Goal: Task Accomplishment & Management: Complete application form

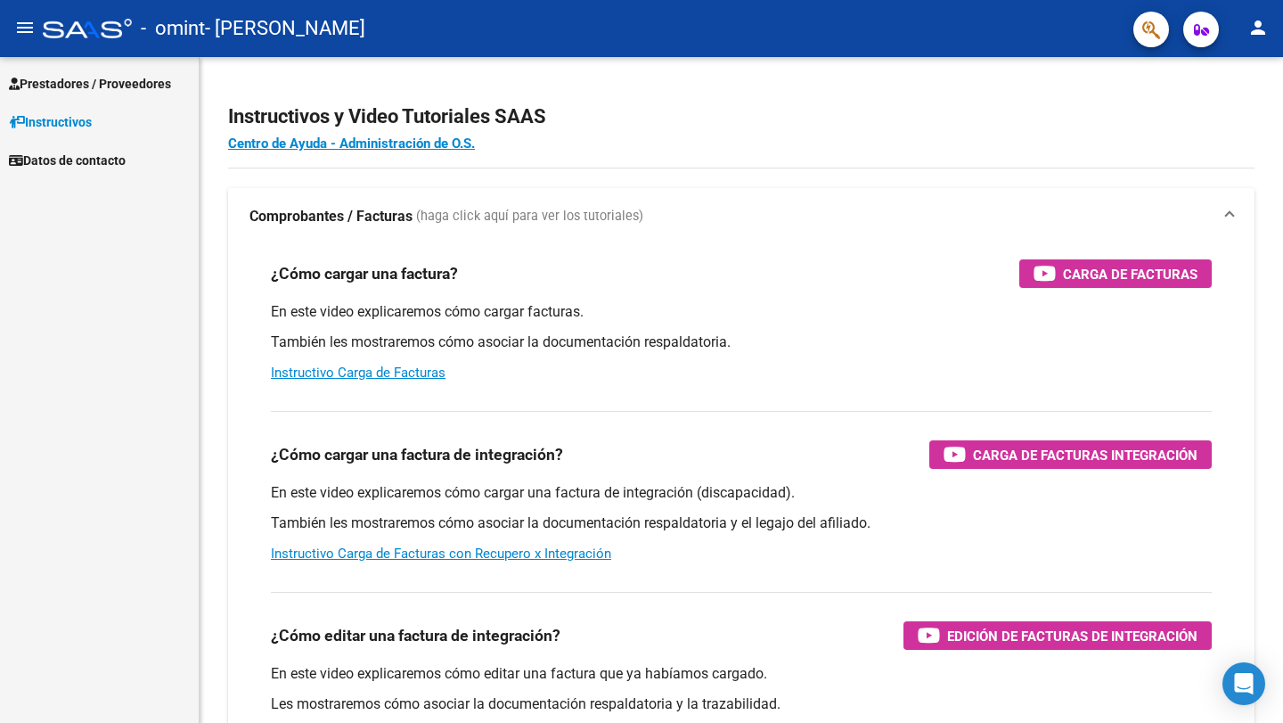
click at [109, 79] on span "Prestadores / Proveedores" at bounding box center [90, 84] width 162 height 20
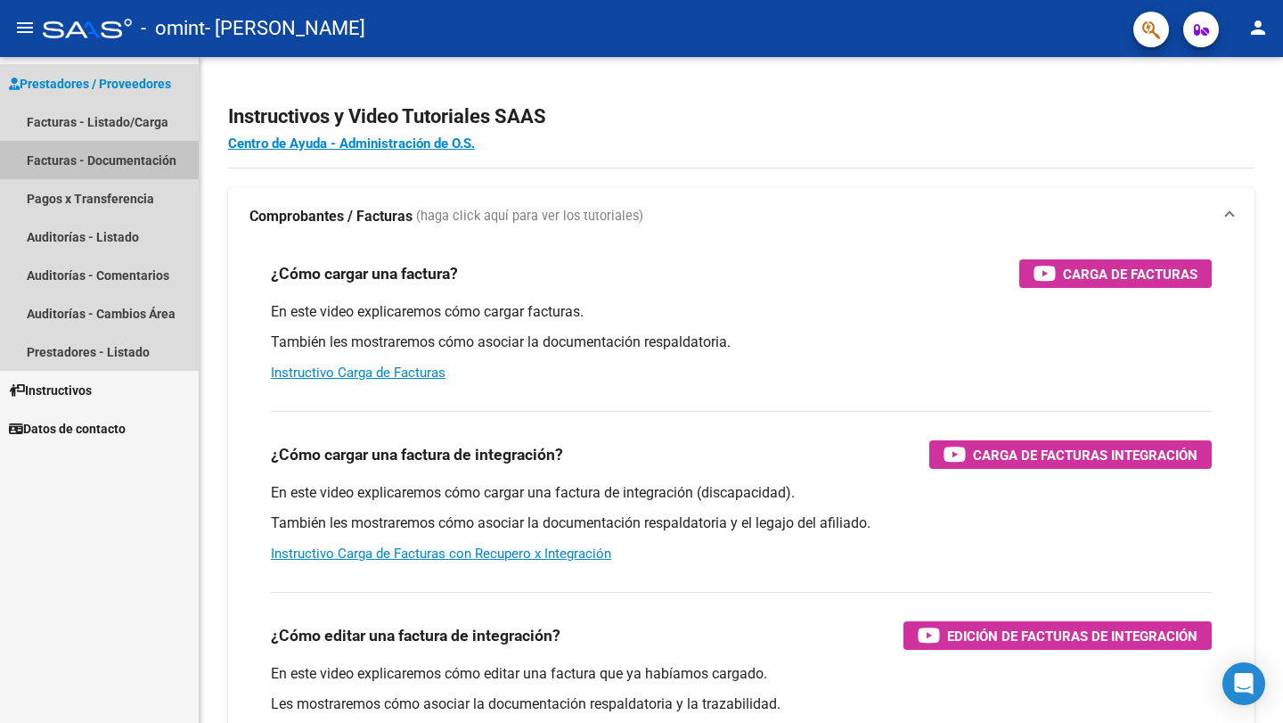
click at [102, 153] on link "Facturas - Documentación" at bounding box center [99, 160] width 199 height 38
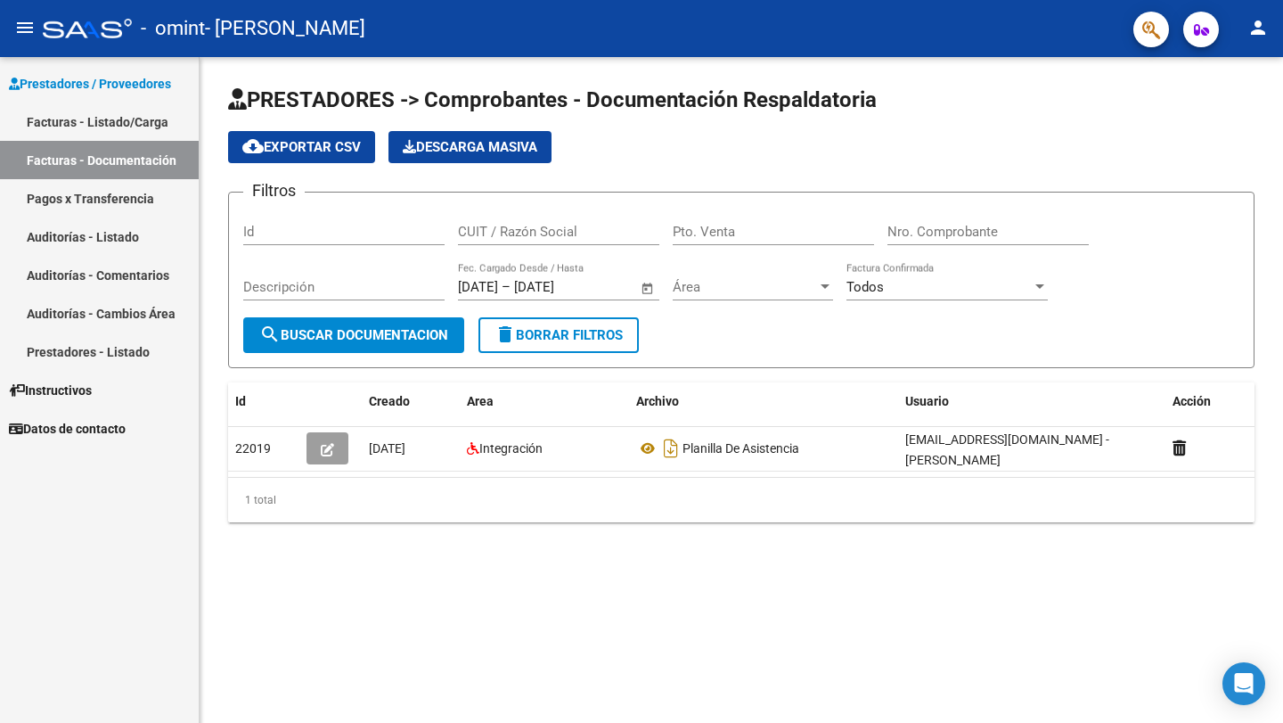
click at [381, 343] on button "search Buscar Documentacion" at bounding box center [353, 335] width 221 height 36
click at [108, 113] on link "Facturas - Listado/Carga" at bounding box center [99, 121] width 199 height 38
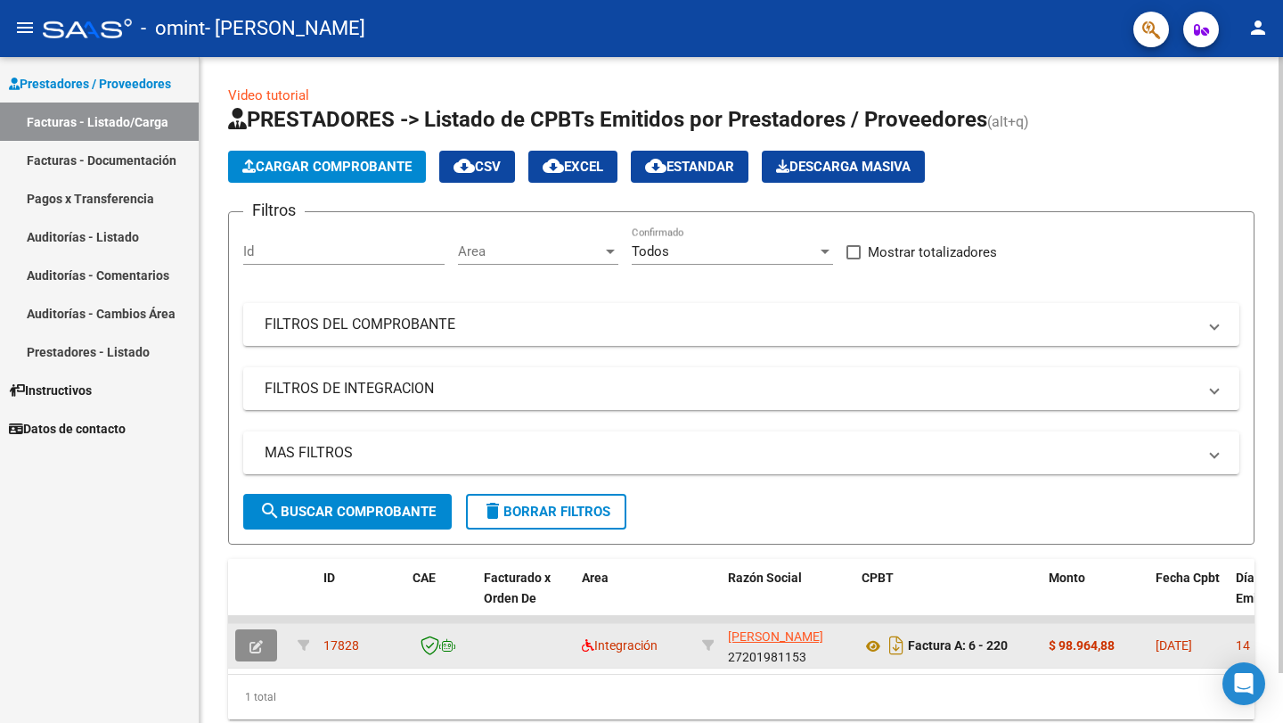
click at [258, 648] on icon "button" at bounding box center [256, 646] width 13 height 13
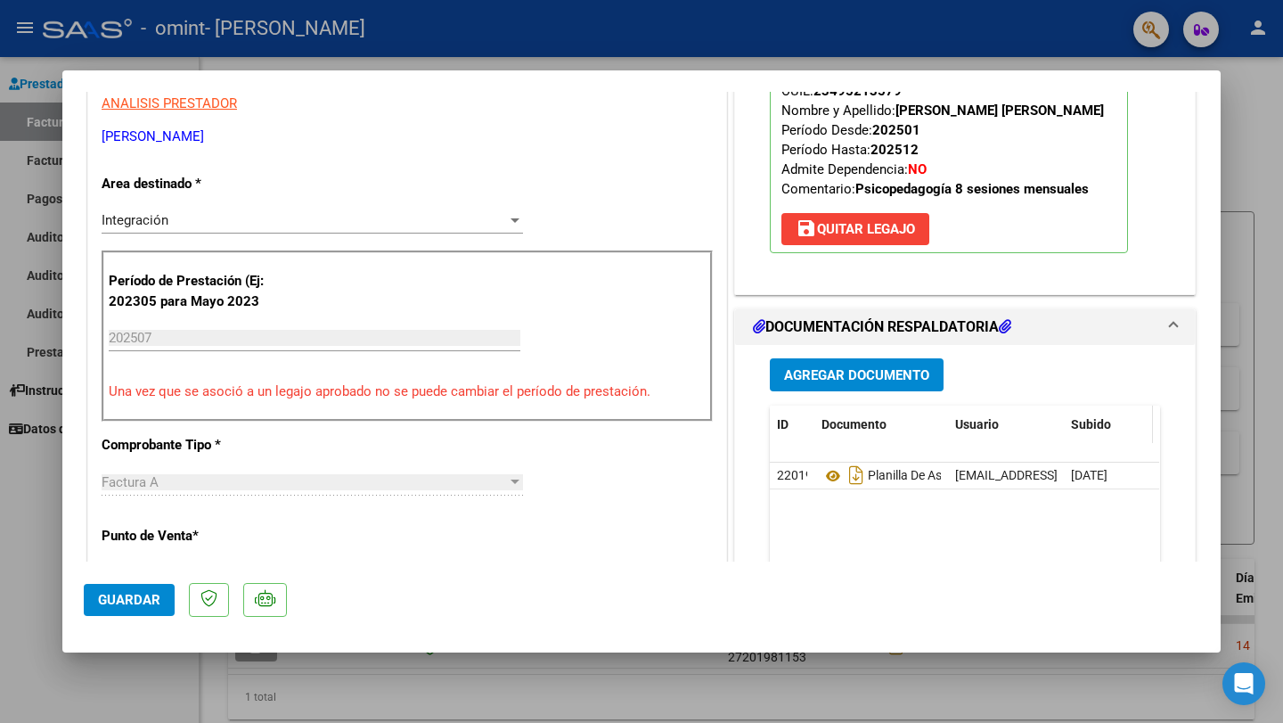
scroll to position [520, 0]
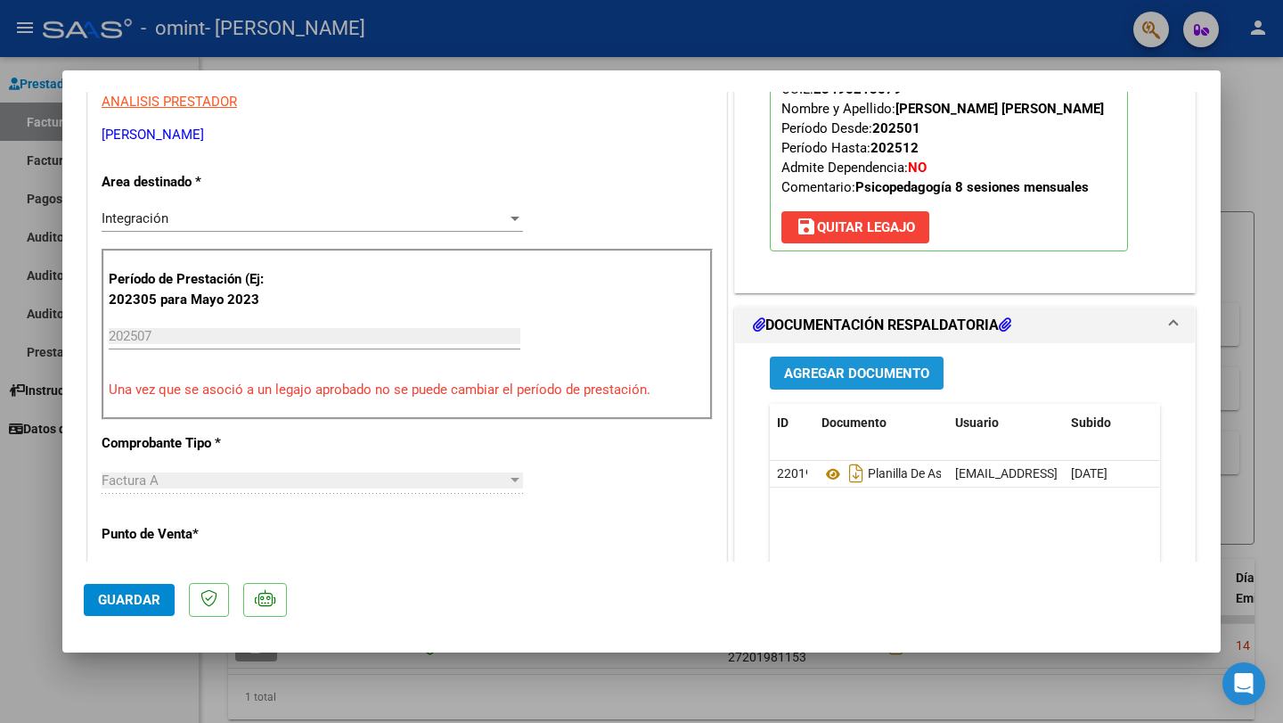
click at [852, 374] on span "Agregar Documento" at bounding box center [856, 373] width 145 height 16
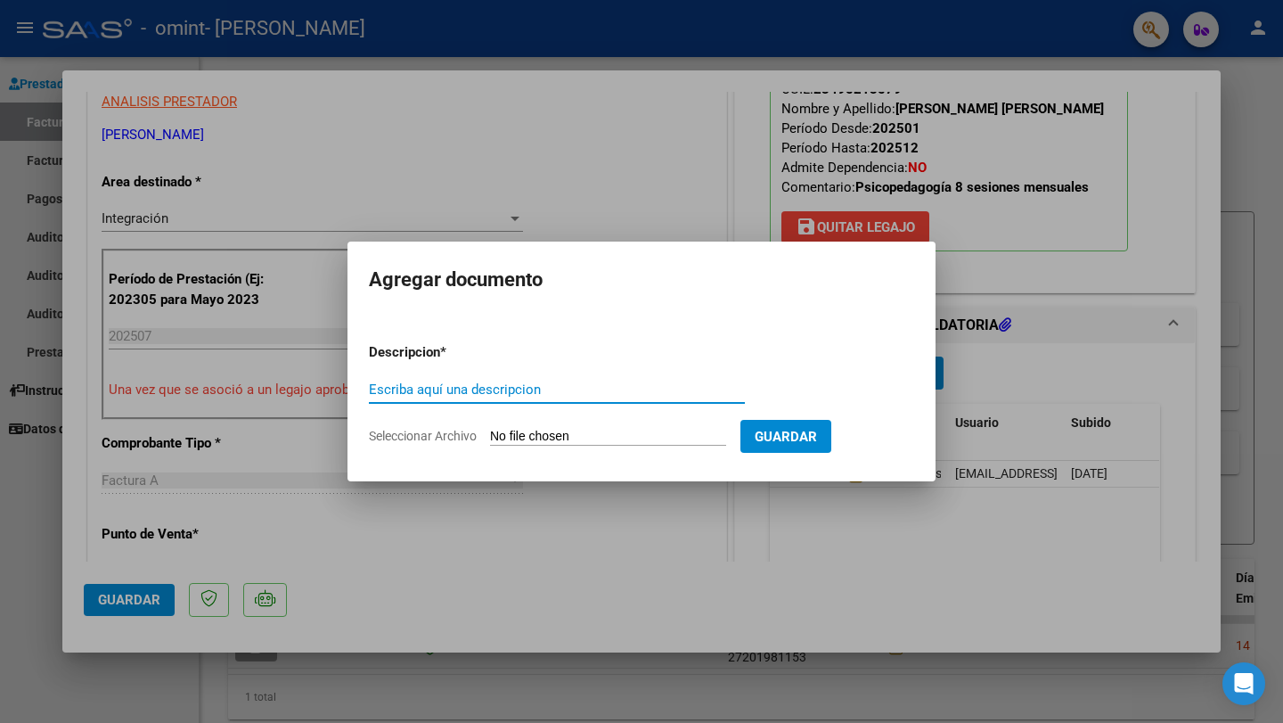
type input "C:\fakepath\[PERSON_NAME] asistencia [DATE].pdf"
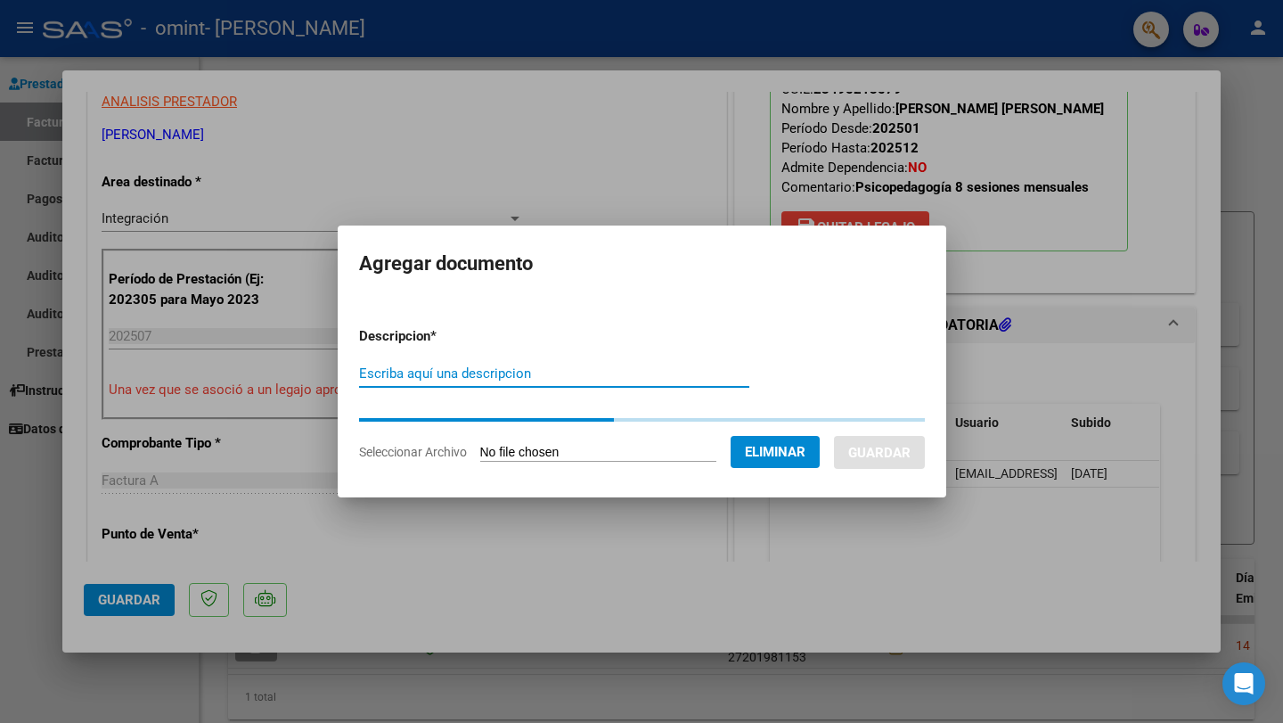
click at [447, 373] on input "Escriba aquí una descripcion" at bounding box center [554, 373] width 390 height 16
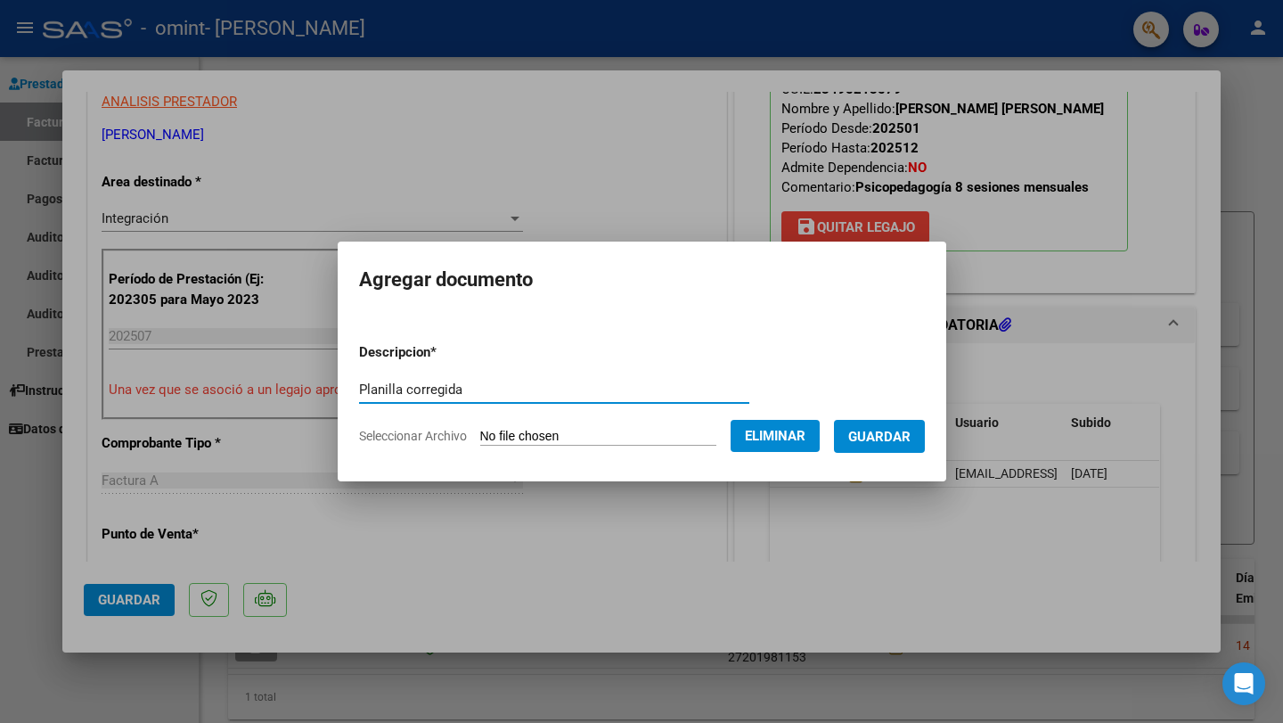
type input "Planilla corregida"
click at [899, 441] on span "Guardar" at bounding box center [879, 437] width 62 height 16
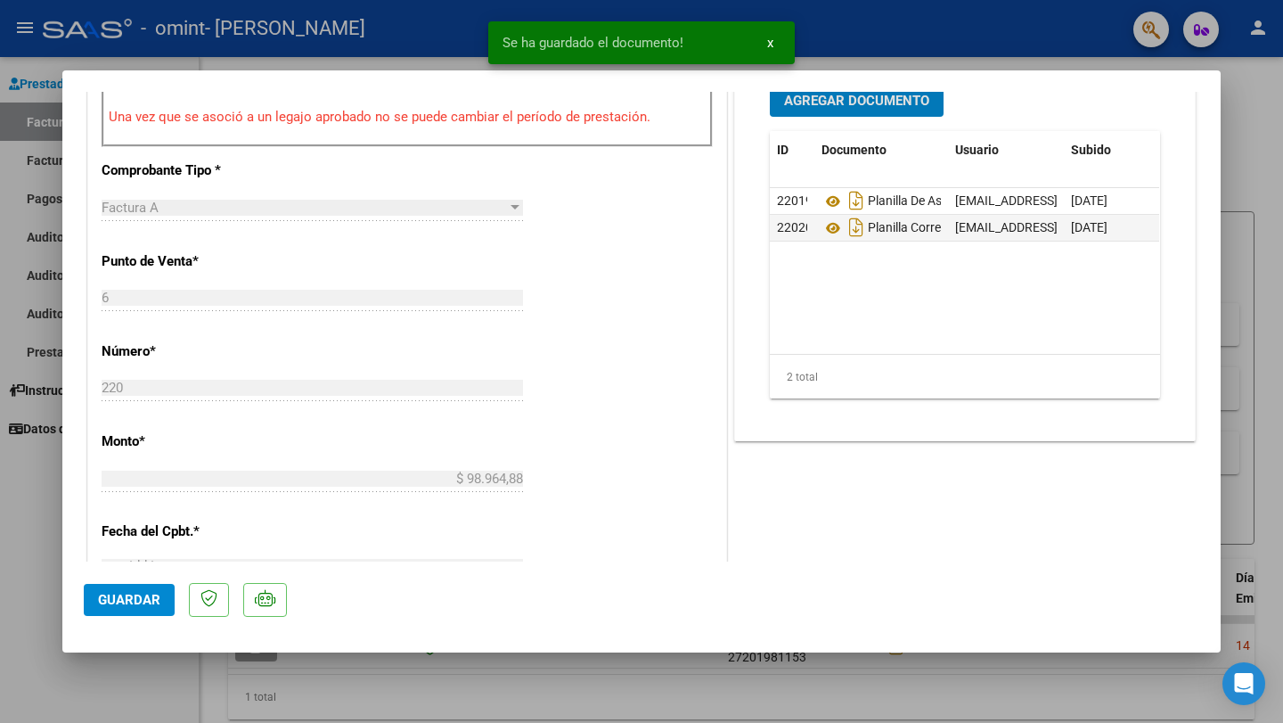
scroll to position [797, 0]
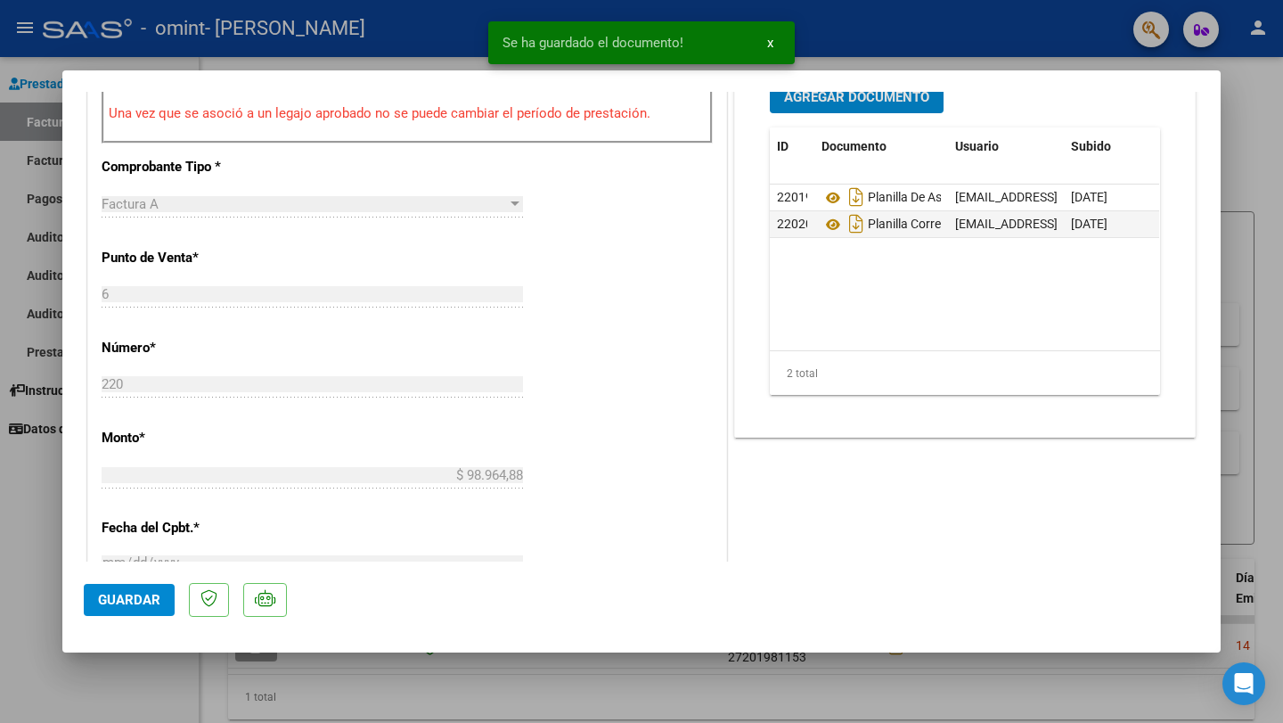
click at [139, 599] on span "Guardar" at bounding box center [129, 600] width 62 height 16
click at [770, 40] on span "x" at bounding box center [770, 43] width 6 height 16
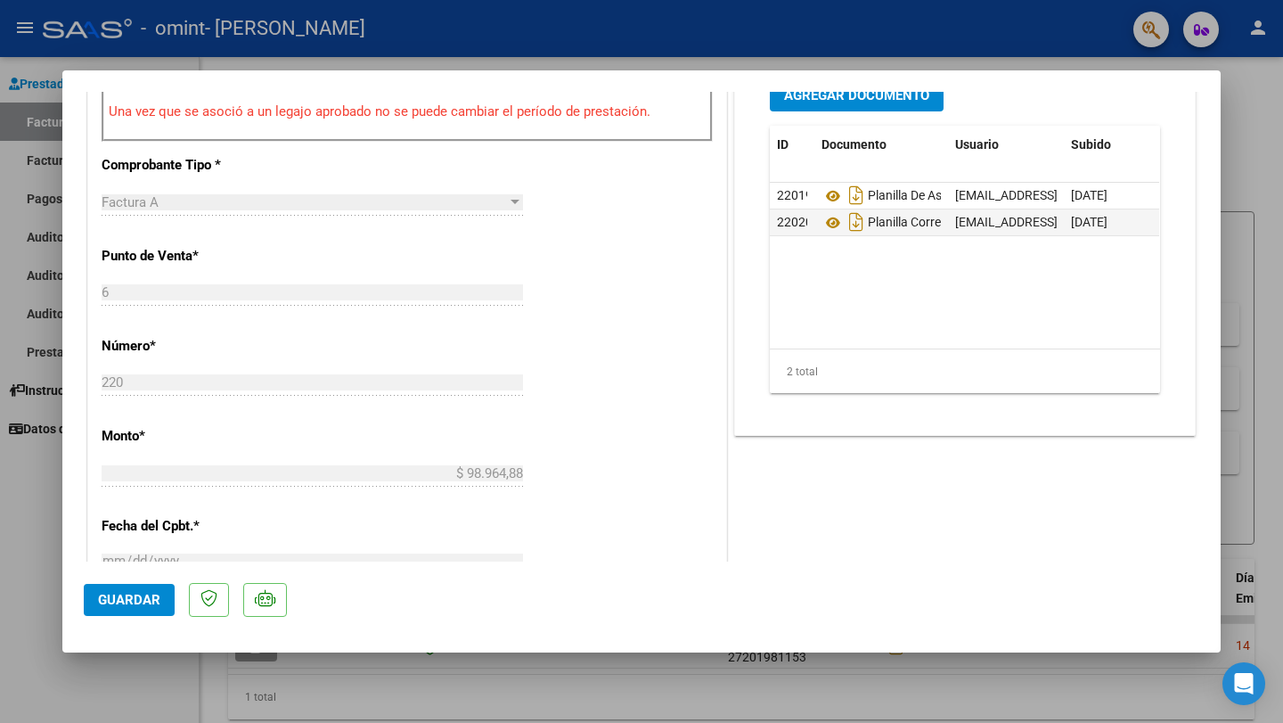
scroll to position [801, 0]
click at [37, 569] on div at bounding box center [641, 361] width 1283 height 723
type input "$ 0,00"
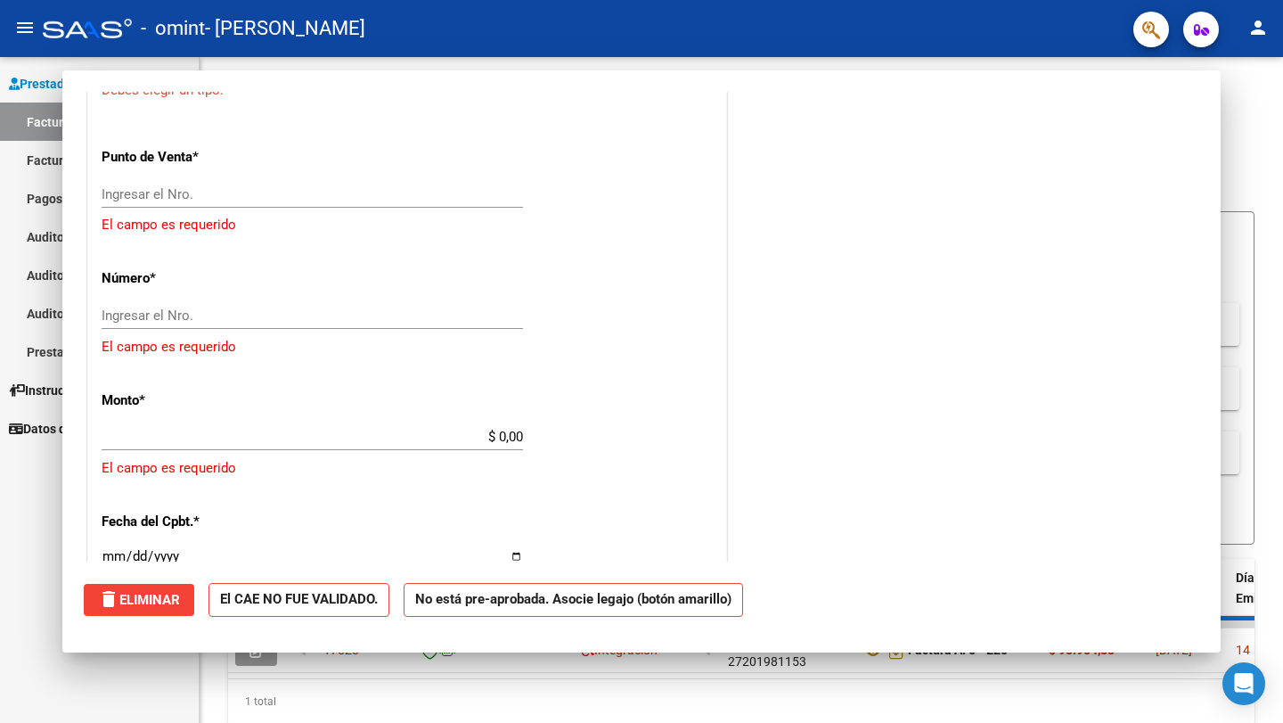
scroll to position [0, 0]
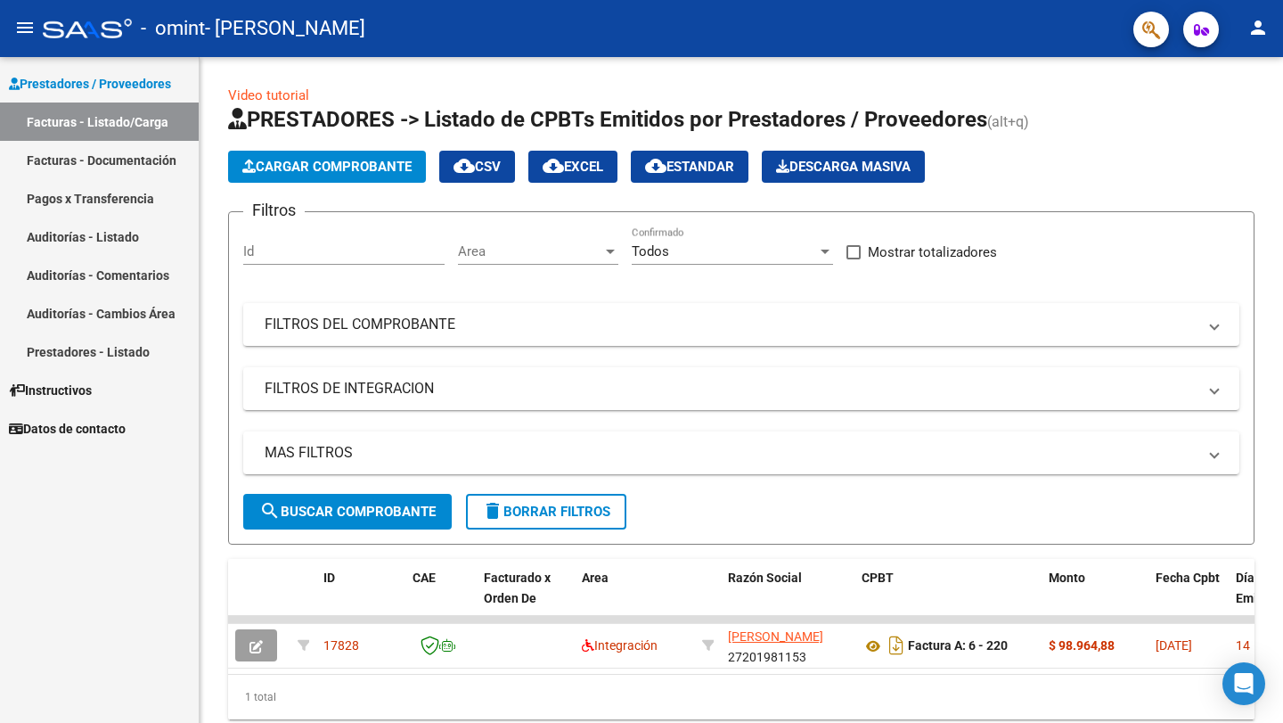
click at [146, 125] on link "Facturas - Listado/Carga" at bounding box center [99, 121] width 199 height 38
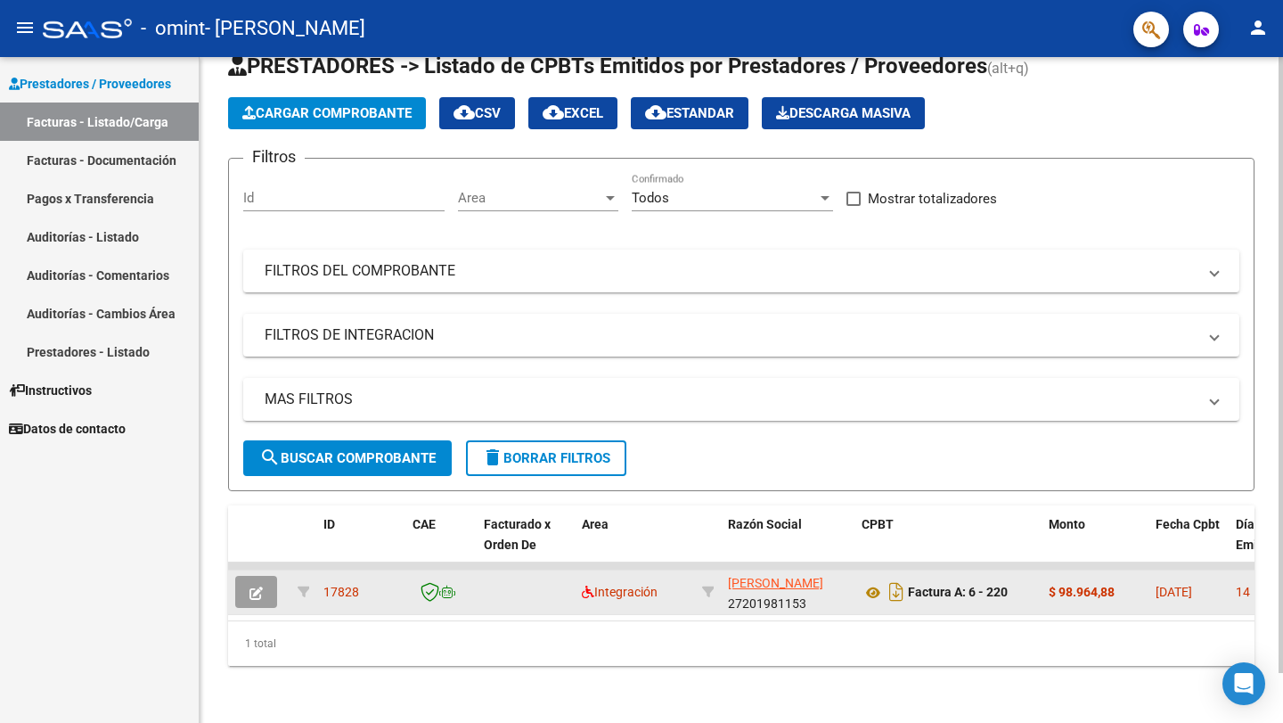
click at [259, 594] on icon "button" at bounding box center [256, 592] width 13 height 13
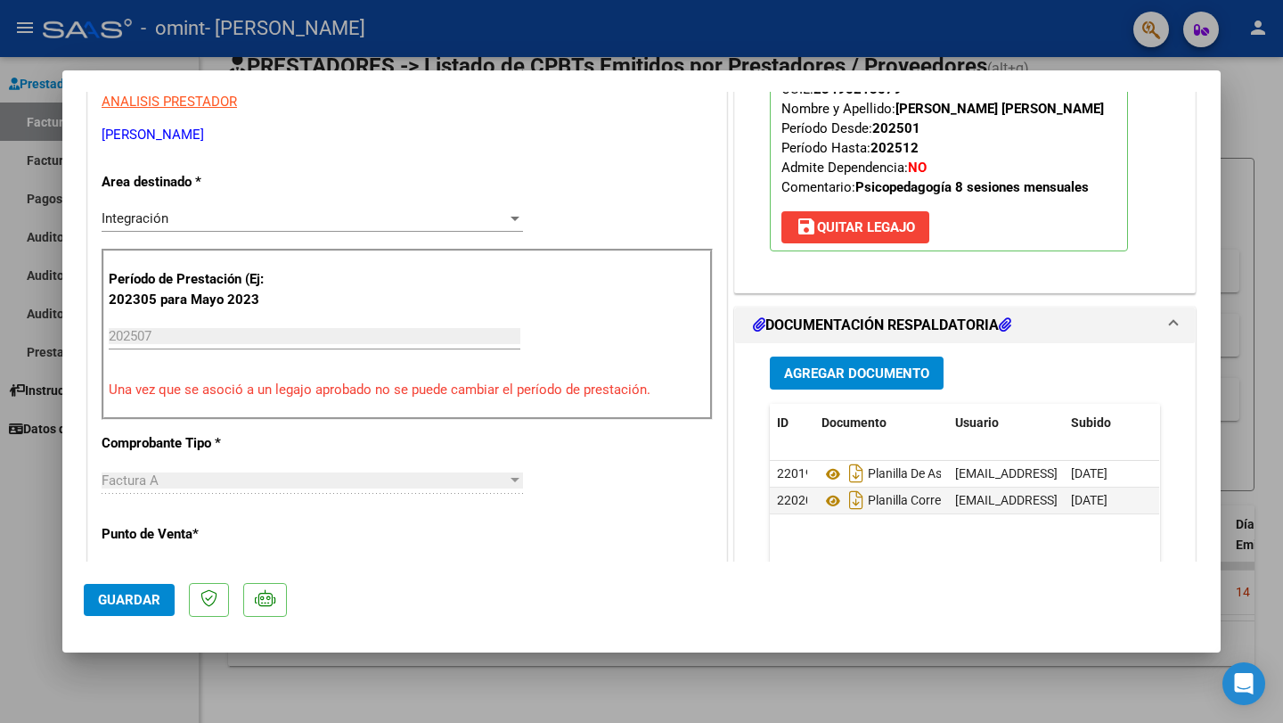
scroll to position [535, 0]
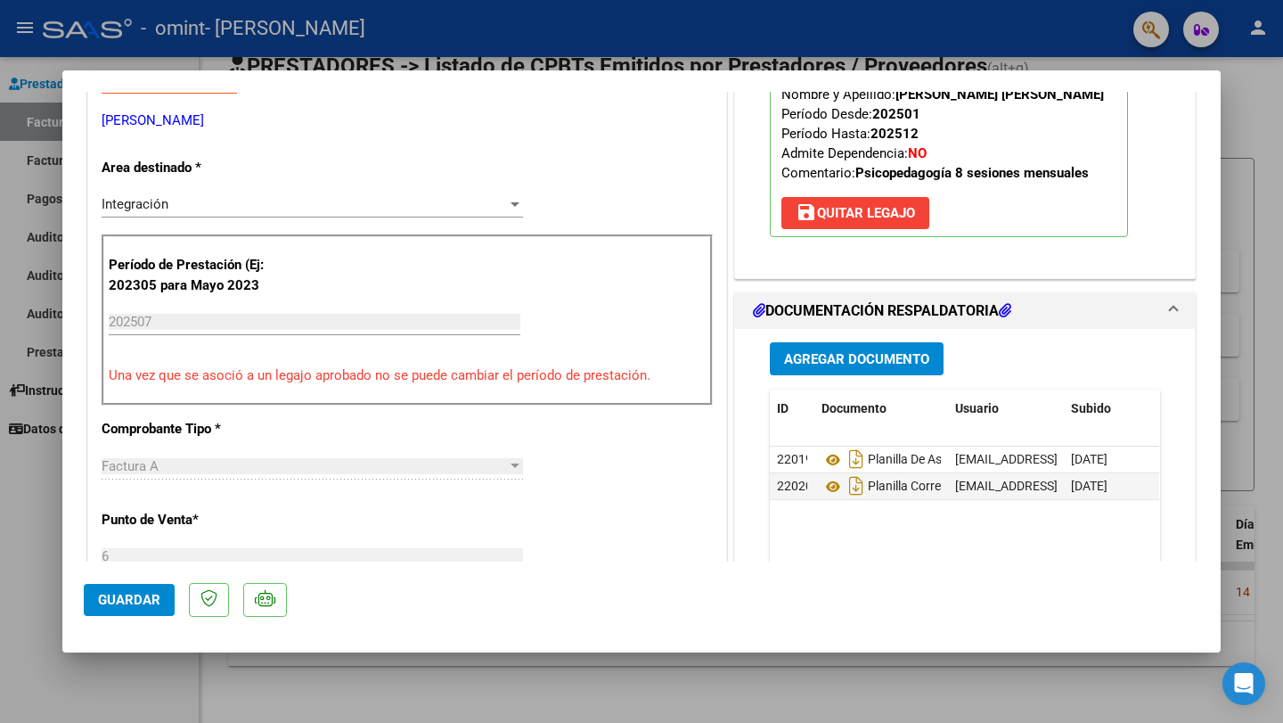
click at [709, 26] on div at bounding box center [641, 361] width 1283 height 723
type input "$ 0,00"
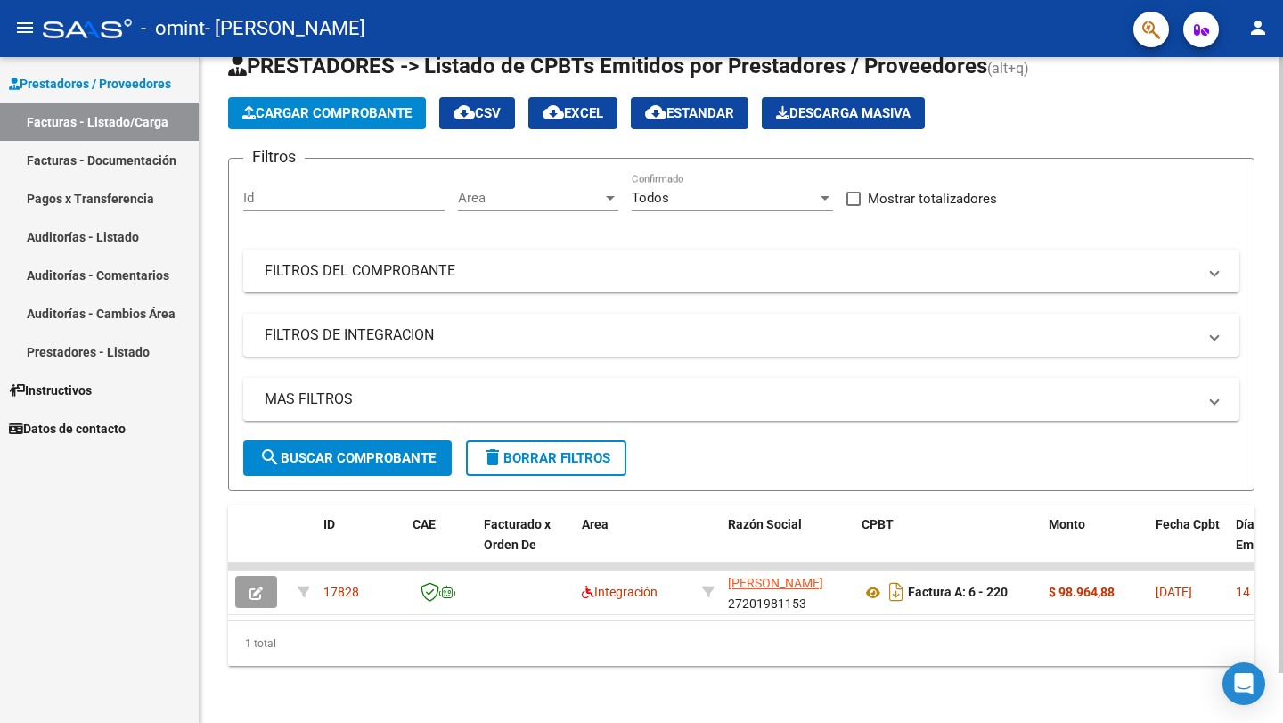
scroll to position [0, 0]
